Goal: Go to known website: Access a specific website the user already knows

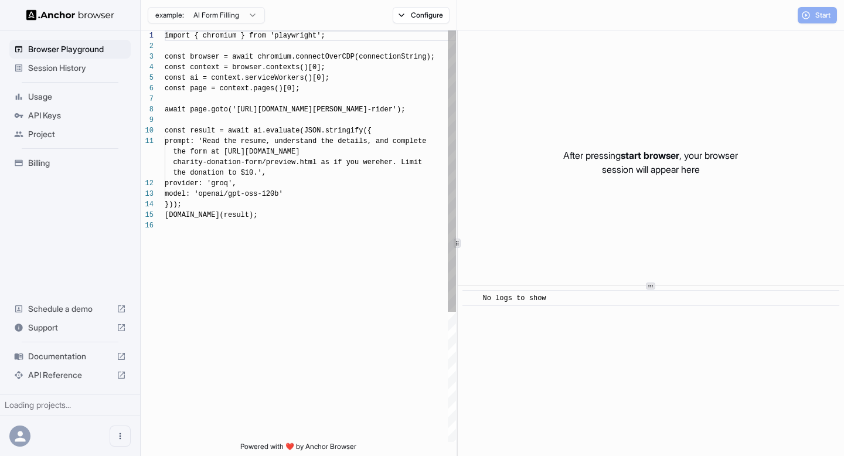
scroll to position [105, 0]
